Goal: Download file/media

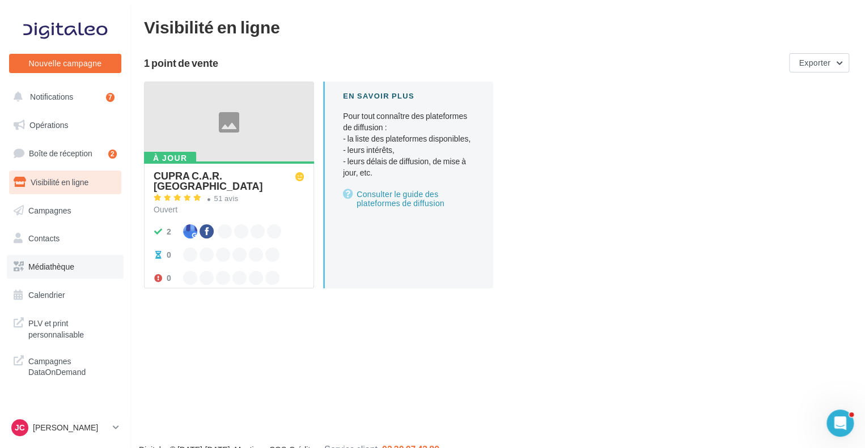
click at [59, 261] on link "Médiathèque" at bounding box center [65, 267] width 117 height 24
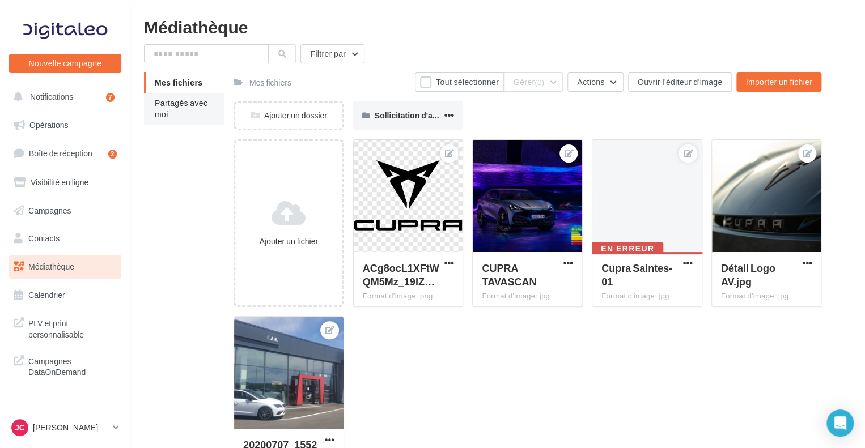
click at [157, 116] on span "Partagés avec moi" at bounding box center [181, 108] width 53 height 21
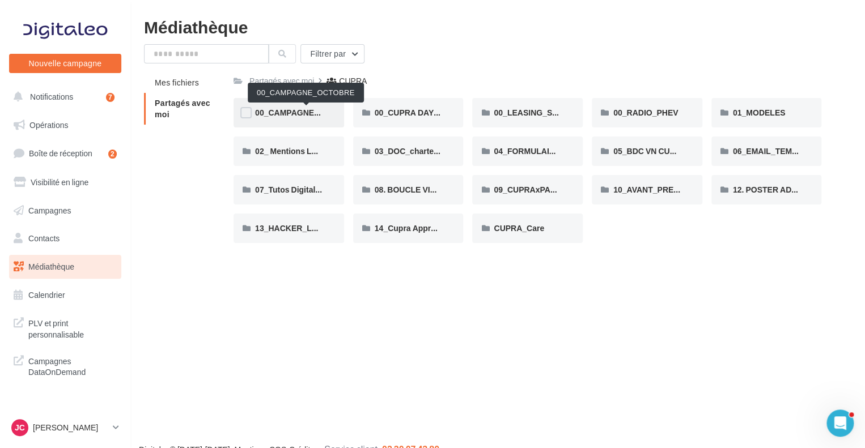
click at [320, 112] on span "00_CAMPAGNE_OCTOBRE" at bounding box center [306, 113] width 103 height 10
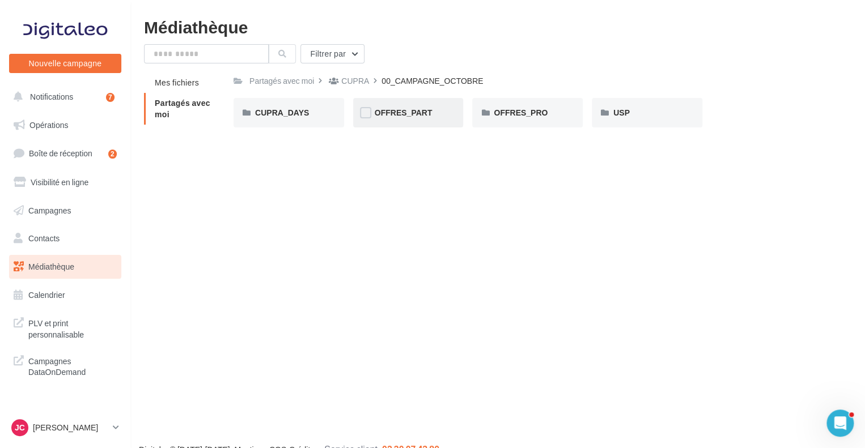
click at [433, 116] on div "OFFRES_PART" at bounding box center [407, 112] width 67 height 11
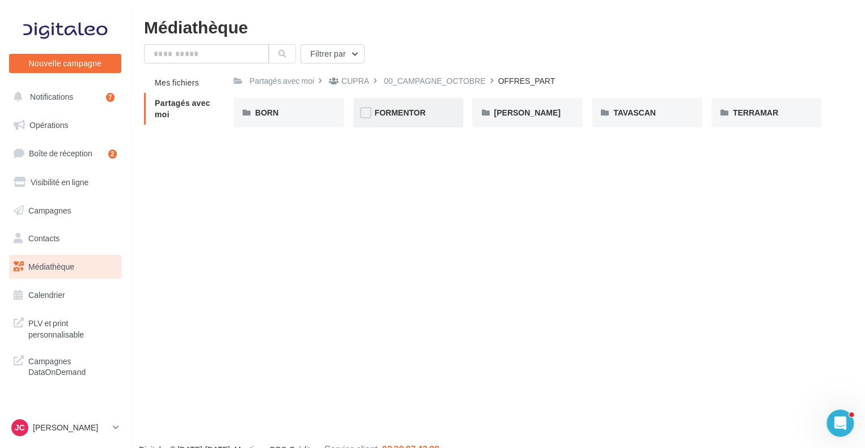
click at [411, 115] on span "FORMENTOR" at bounding box center [399, 113] width 51 height 10
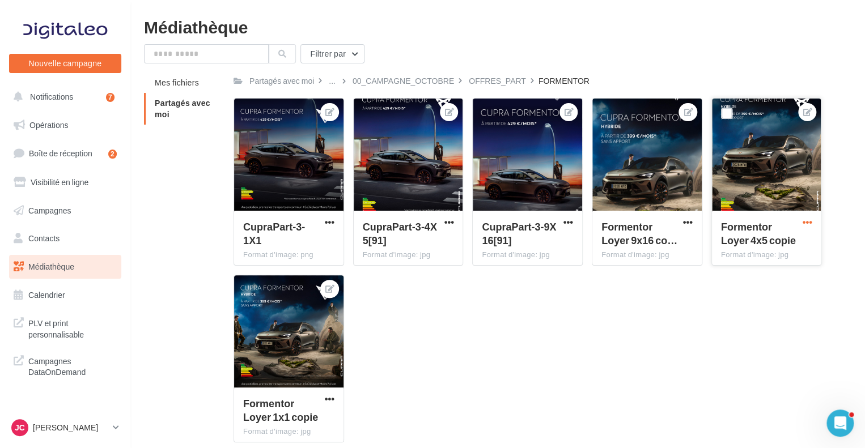
click at [808, 220] on span "button" at bounding box center [807, 223] width 10 height 10
click at [712, 346] on div "CupraPart-3-1X1 Format d'image: png CupraPart-3-1X1 CupraPart-3-4X5[91] Format …" at bounding box center [531, 275] width 597 height 354
click at [806, 218] on span "button" at bounding box center [807, 223] width 10 height 10
click at [758, 267] on button "Télécharger" at bounding box center [755, 273] width 116 height 29
click at [505, 84] on div "OFFRES_PART" at bounding box center [497, 80] width 57 height 11
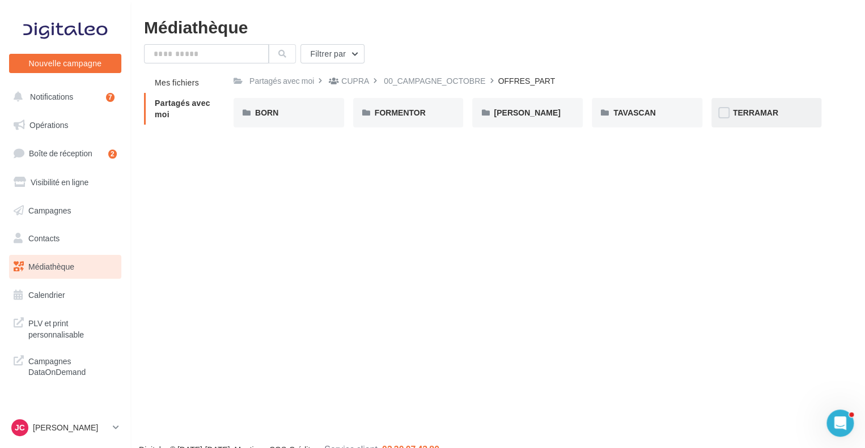
click at [729, 113] on div "TERRAMAR" at bounding box center [766, 112] width 110 height 29
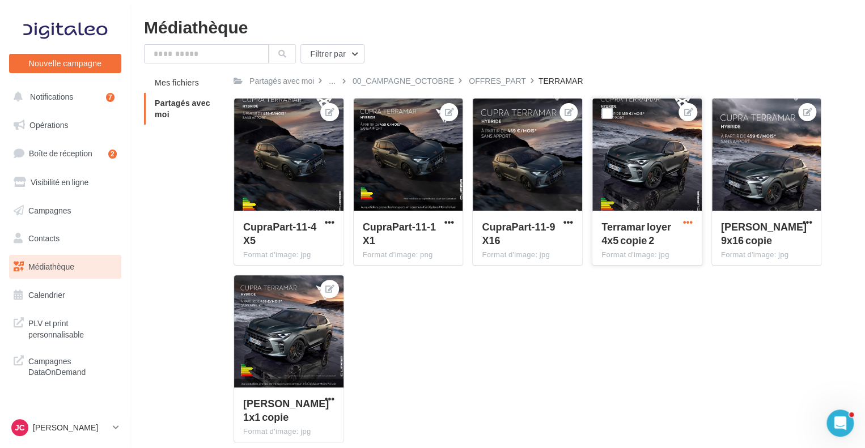
click at [688, 222] on span "button" at bounding box center [688, 223] width 10 height 10
click at [633, 270] on button "Télécharger" at bounding box center [636, 273] width 116 height 29
click at [65, 206] on span "Campagnes" at bounding box center [49, 210] width 43 height 10
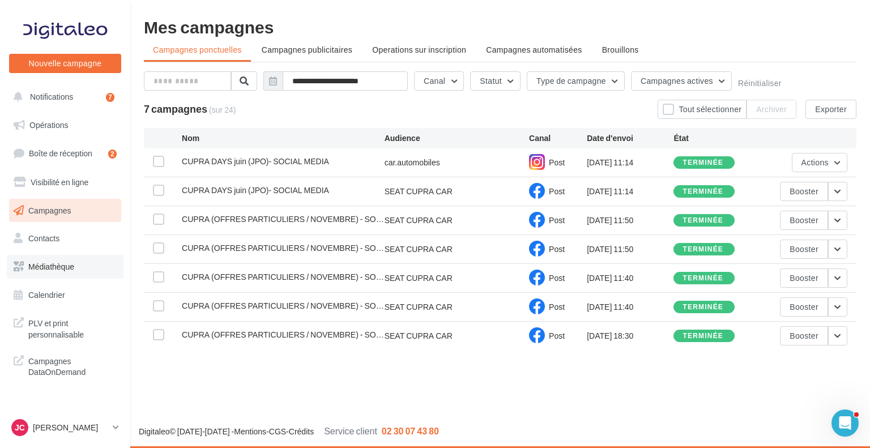
click at [63, 275] on link "Médiathèque" at bounding box center [65, 267] width 117 height 24
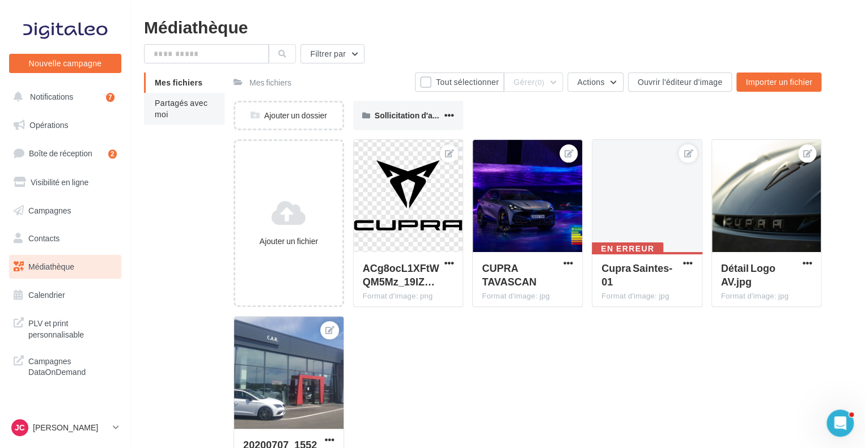
click at [176, 97] on li "Partagés avec moi" at bounding box center [184, 109] width 80 height 32
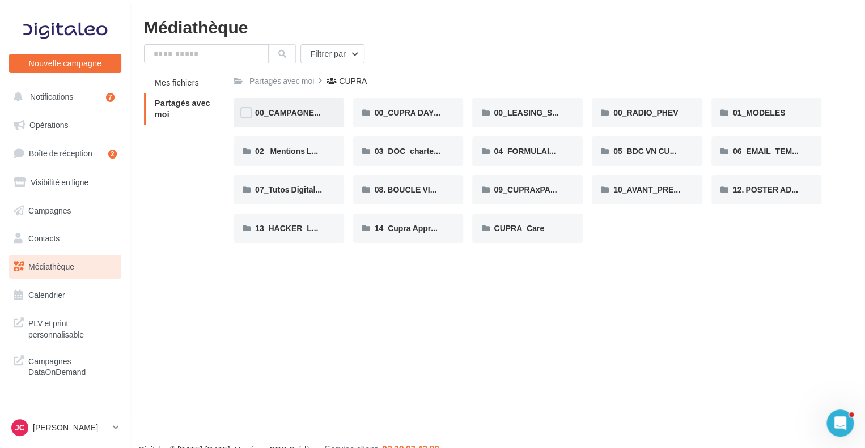
click at [262, 120] on div "00_CAMPAGNE_OCTOBRE" at bounding box center [288, 112] width 110 height 29
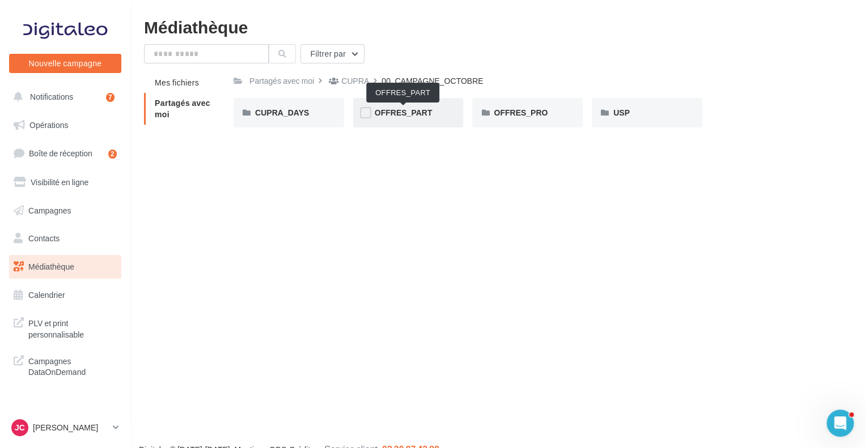
click at [397, 114] on span "OFFRES_PART" at bounding box center [403, 113] width 58 height 10
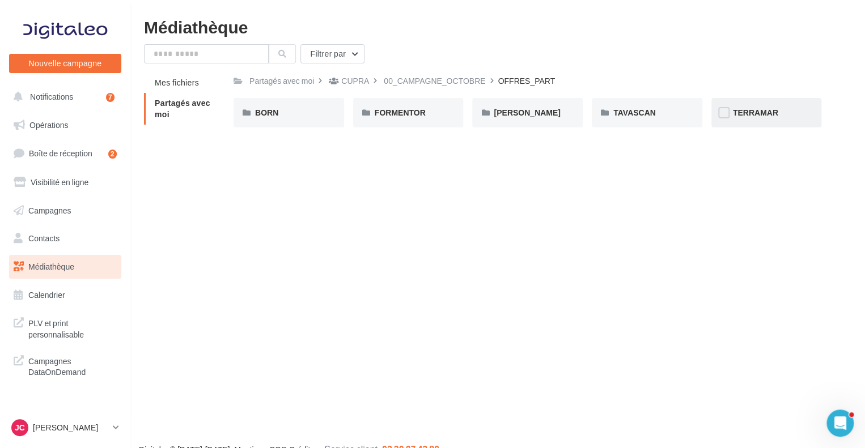
click at [778, 117] on div "TERRAMAR" at bounding box center [766, 112] width 67 height 11
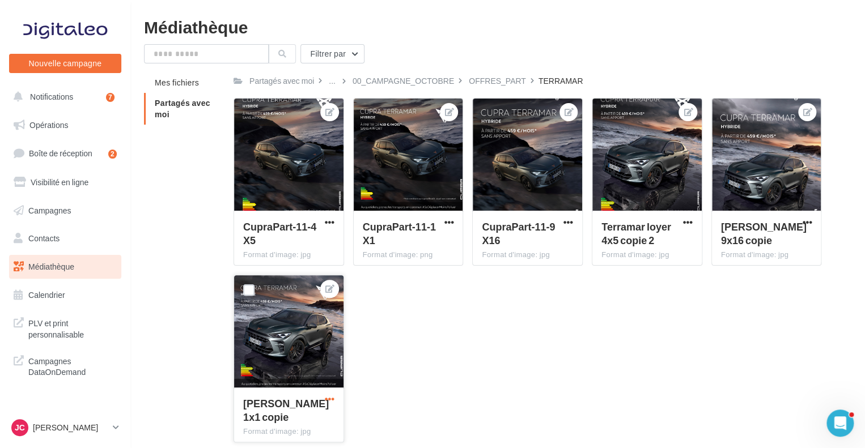
click at [329, 396] on span "button" at bounding box center [330, 399] width 10 height 10
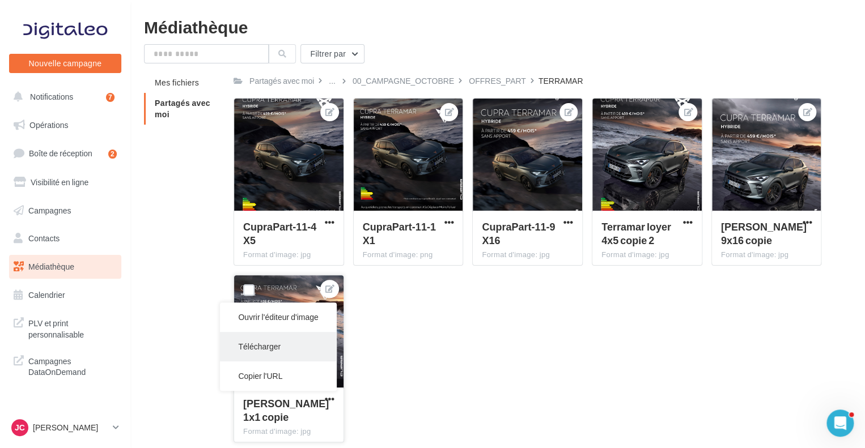
click at [271, 344] on button "Télécharger" at bounding box center [278, 346] width 116 height 29
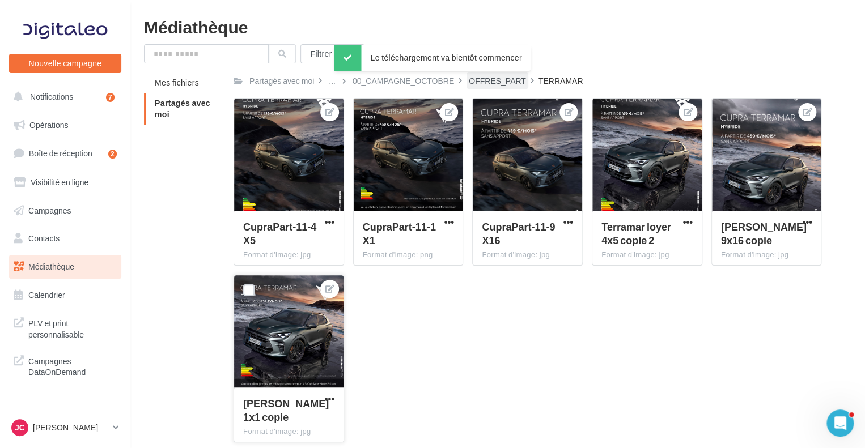
click at [490, 85] on div "OFFRES_PART" at bounding box center [497, 80] width 57 height 11
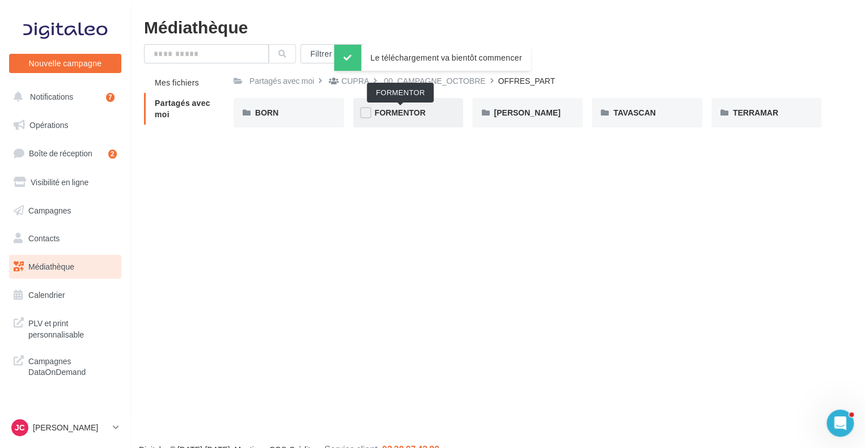
click at [402, 117] on span "FORMENTOR" at bounding box center [399, 113] width 51 height 10
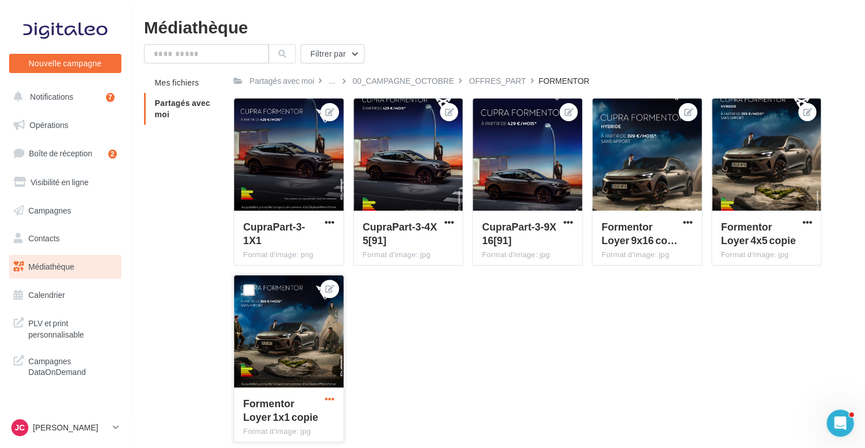
click at [329, 401] on span "button" at bounding box center [330, 399] width 10 height 10
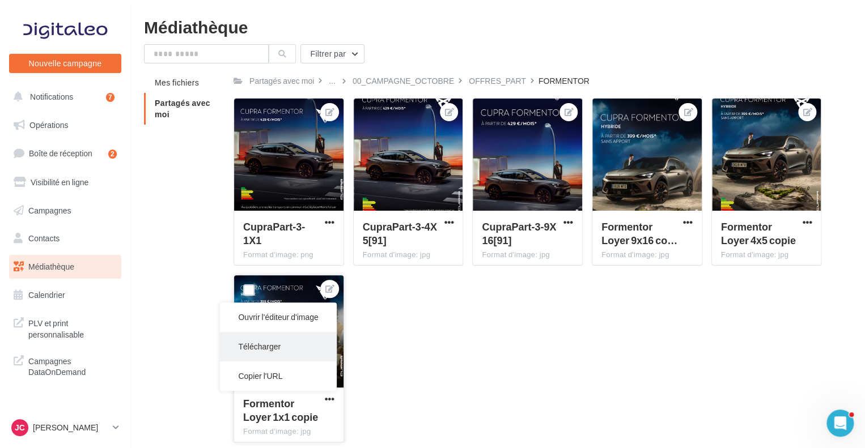
click at [285, 343] on button "Télécharger" at bounding box center [278, 346] width 116 height 29
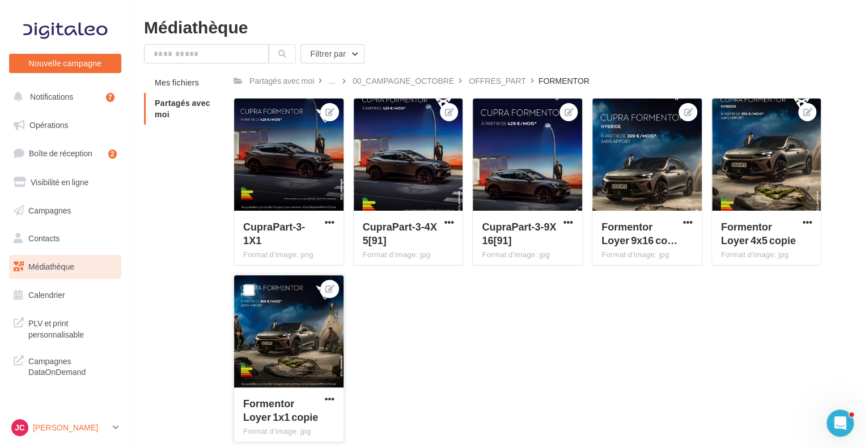
click at [111, 427] on link "[PERSON_NAME] [PERSON_NAME] CAILBAUT cupra_saintes" at bounding box center [65, 428] width 112 height 22
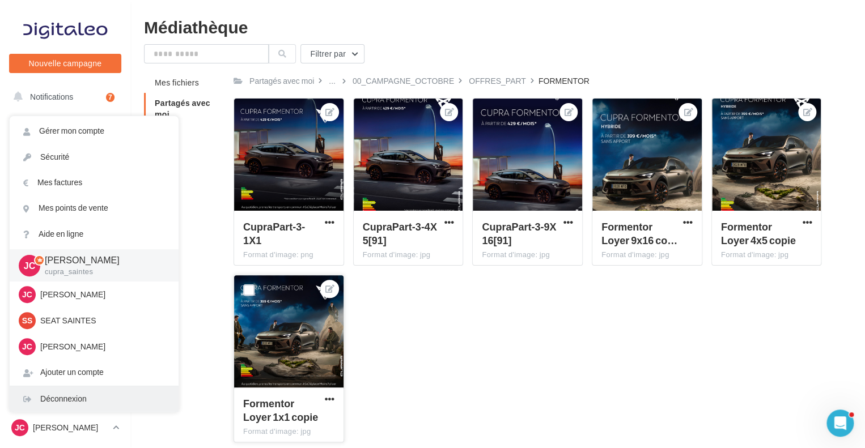
click at [91, 397] on div "Déconnexion" at bounding box center [94, 398] width 169 height 25
